Goal: Information Seeking & Learning: Learn about a topic

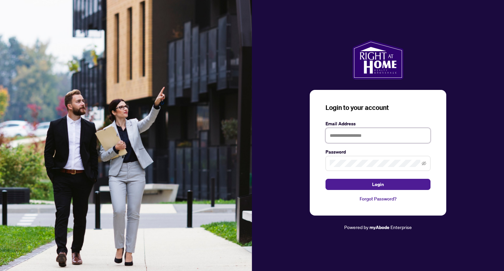
click at [348, 131] on input "text" at bounding box center [377, 135] width 105 height 15
type input "**********"
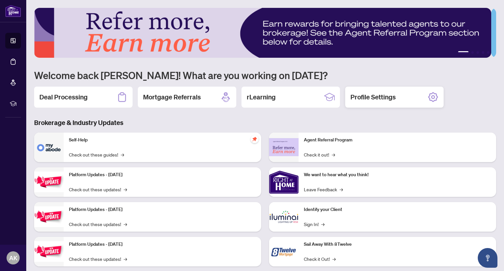
click at [376, 96] on h2 "Profile Settings" at bounding box center [372, 96] width 45 height 9
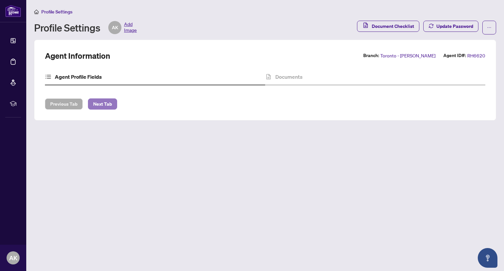
click at [99, 102] on span "Next Tab" at bounding box center [102, 104] width 19 height 10
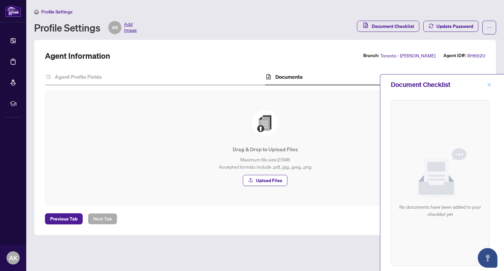
click at [488, 83] on icon "close" at bounding box center [489, 85] width 4 height 4
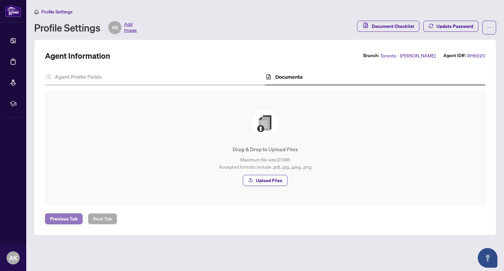
click at [65, 218] on span "Previous Tab" at bounding box center [63, 218] width 27 height 10
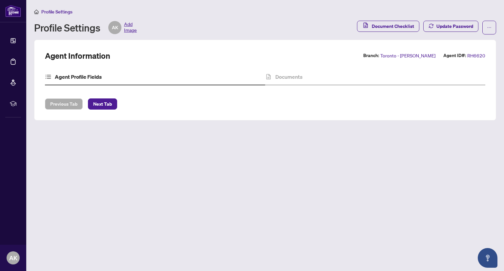
click at [90, 73] on h4 "Agent Profile Fields" at bounding box center [78, 77] width 47 height 8
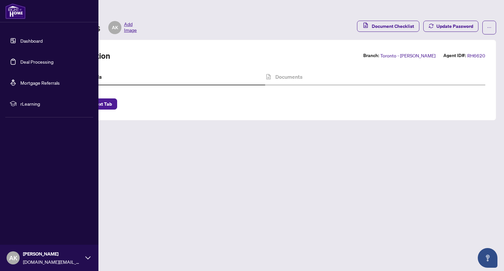
click at [29, 40] on link "Dashboard" at bounding box center [31, 41] width 22 height 6
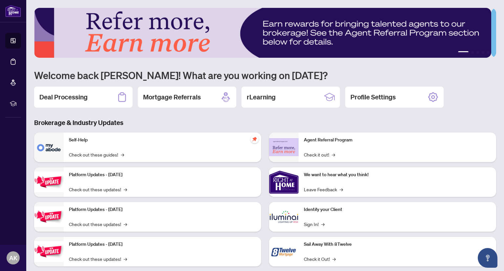
click at [256, 119] on h3 "Brokerage & Industry Updates" at bounding box center [265, 122] width 462 height 9
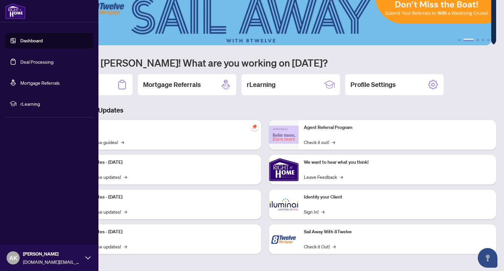
click at [33, 103] on span "rLearning" at bounding box center [54, 103] width 68 height 7
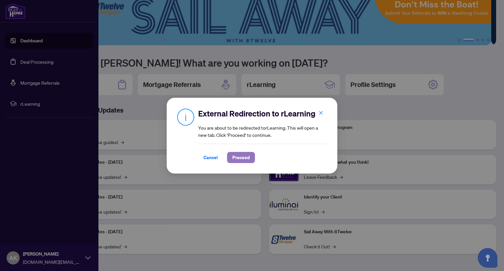
click at [245, 154] on span "Proceed" at bounding box center [240, 157] width 17 height 10
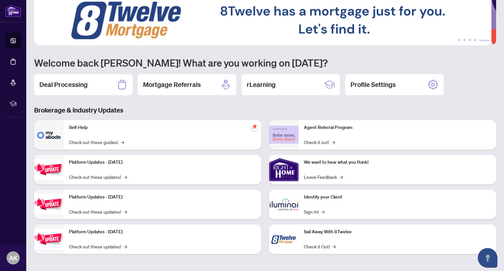
scroll to position [0, 0]
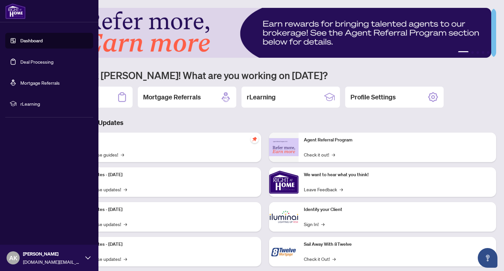
click at [30, 40] on link "Dashboard" at bounding box center [31, 41] width 22 height 6
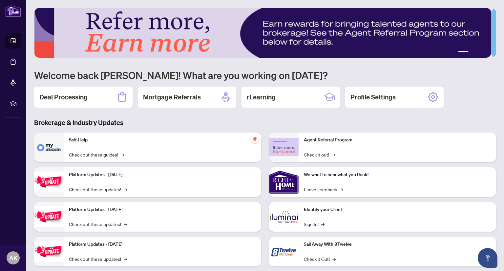
scroll to position [12, 0]
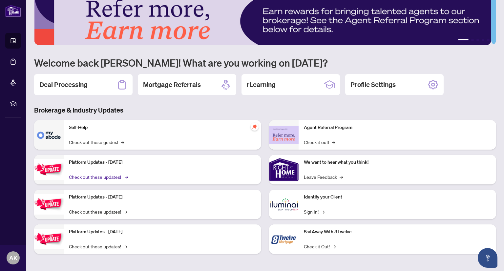
click at [93, 175] on link "Check out these updates! →" at bounding box center [98, 176] width 58 height 7
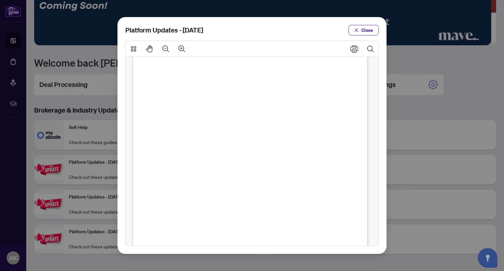
scroll to position [121, 0]
